Goal: Find contact information: Find contact information

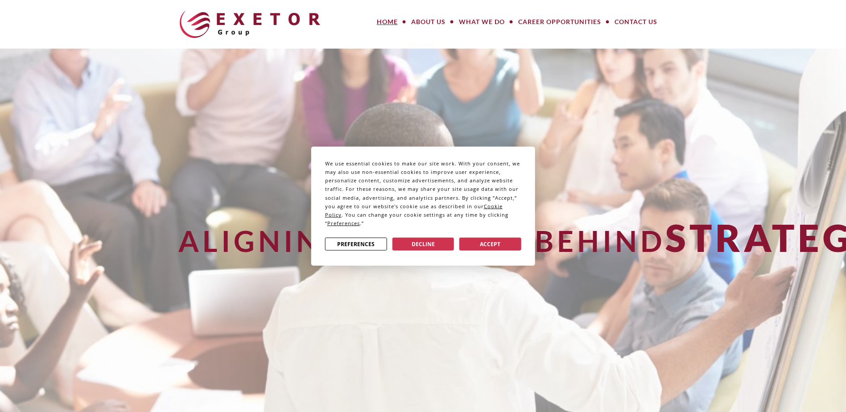
click at [429, 22] on div "We use essential cookies to make our site work. With your consent, we may also …" at bounding box center [423, 206] width 846 height 412
click at [431, 240] on button "Decline" at bounding box center [423, 244] width 62 height 13
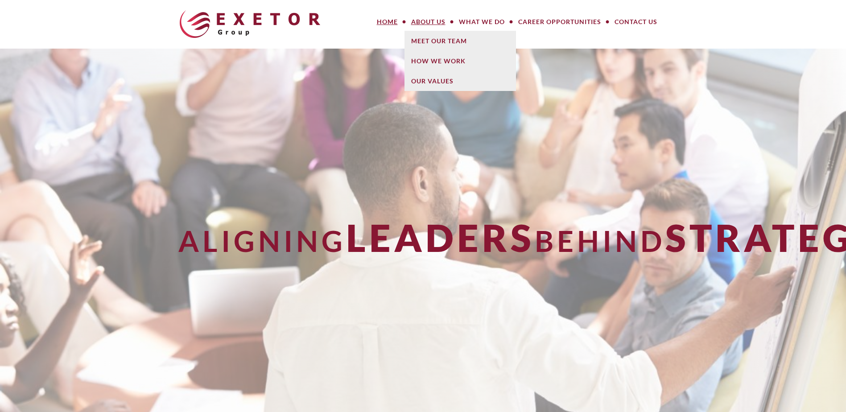
click at [429, 22] on link "About Us" at bounding box center [429, 22] width 48 height 18
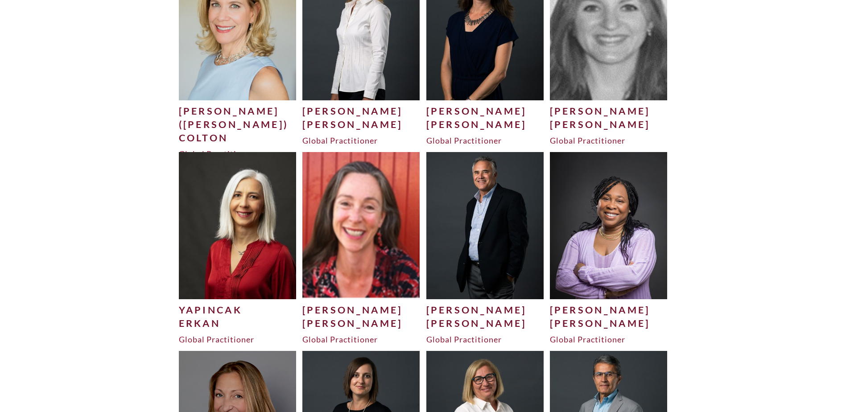
scroll to position [1027, 0]
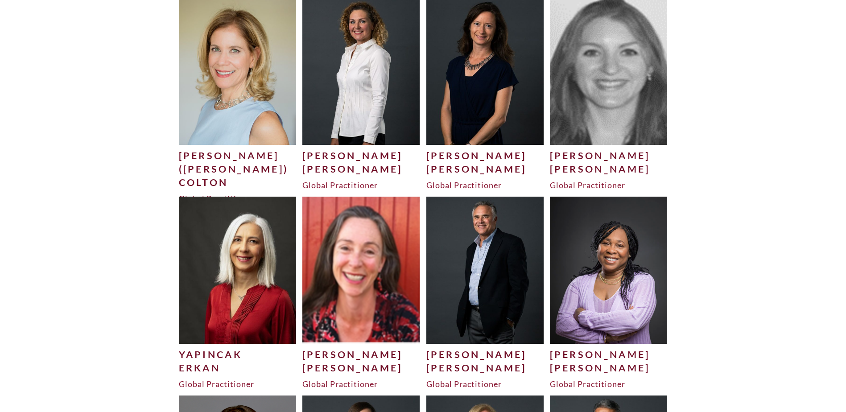
click at [223, 77] on img at bounding box center [238, 71] width 118 height 147
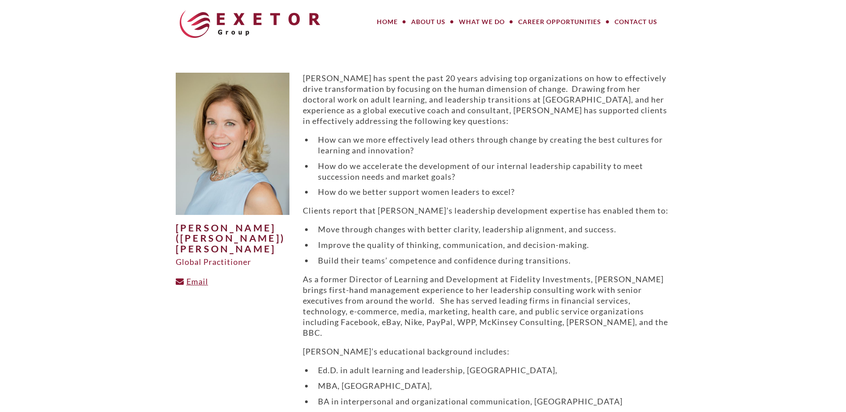
click at [189, 277] on link "Email" at bounding box center [192, 282] width 33 height 10
